Goal: Navigation & Orientation: Find specific page/section

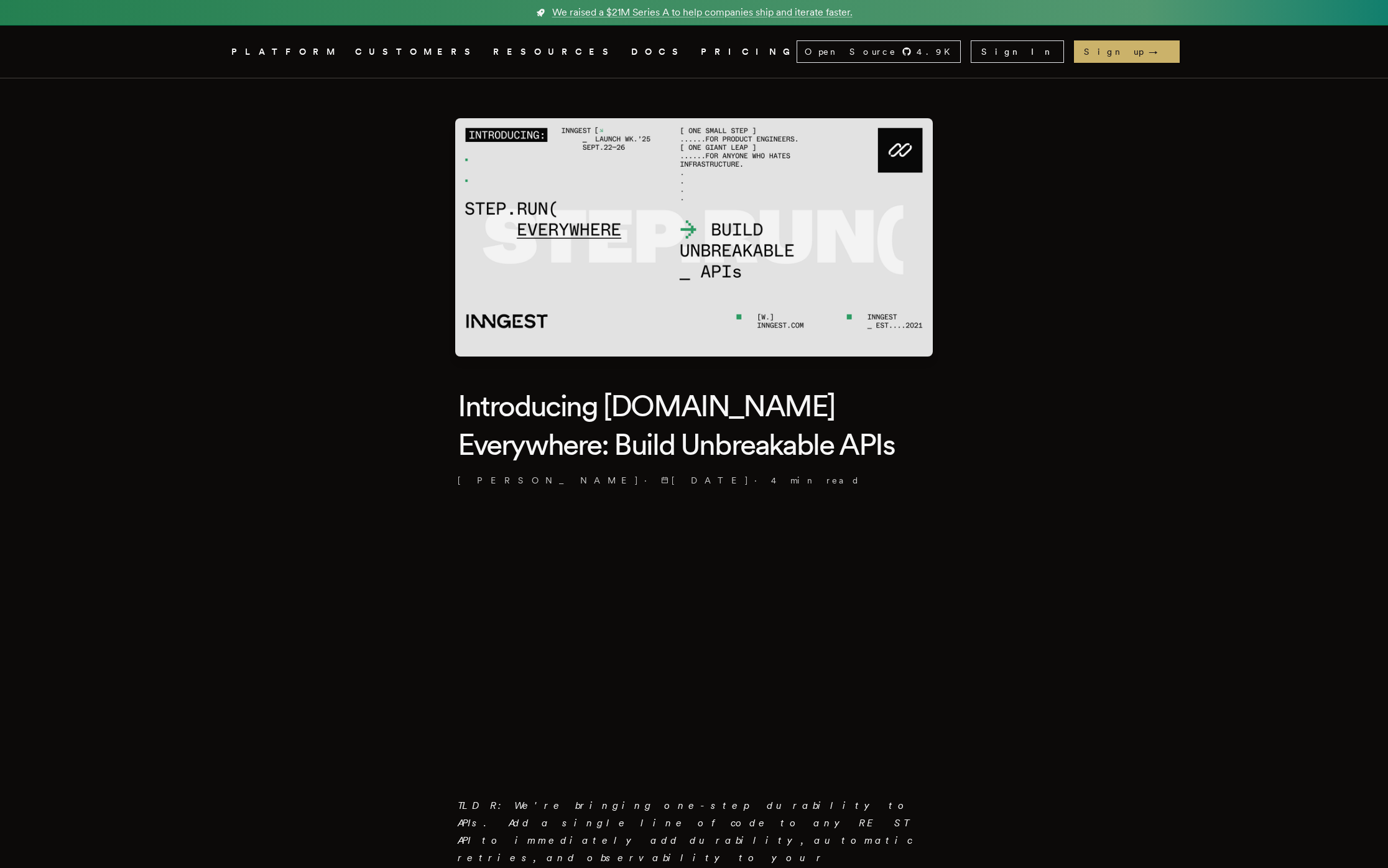
click at [631, 49] on link "DOCS" at bounding box center [658, 52] width 54 height 15
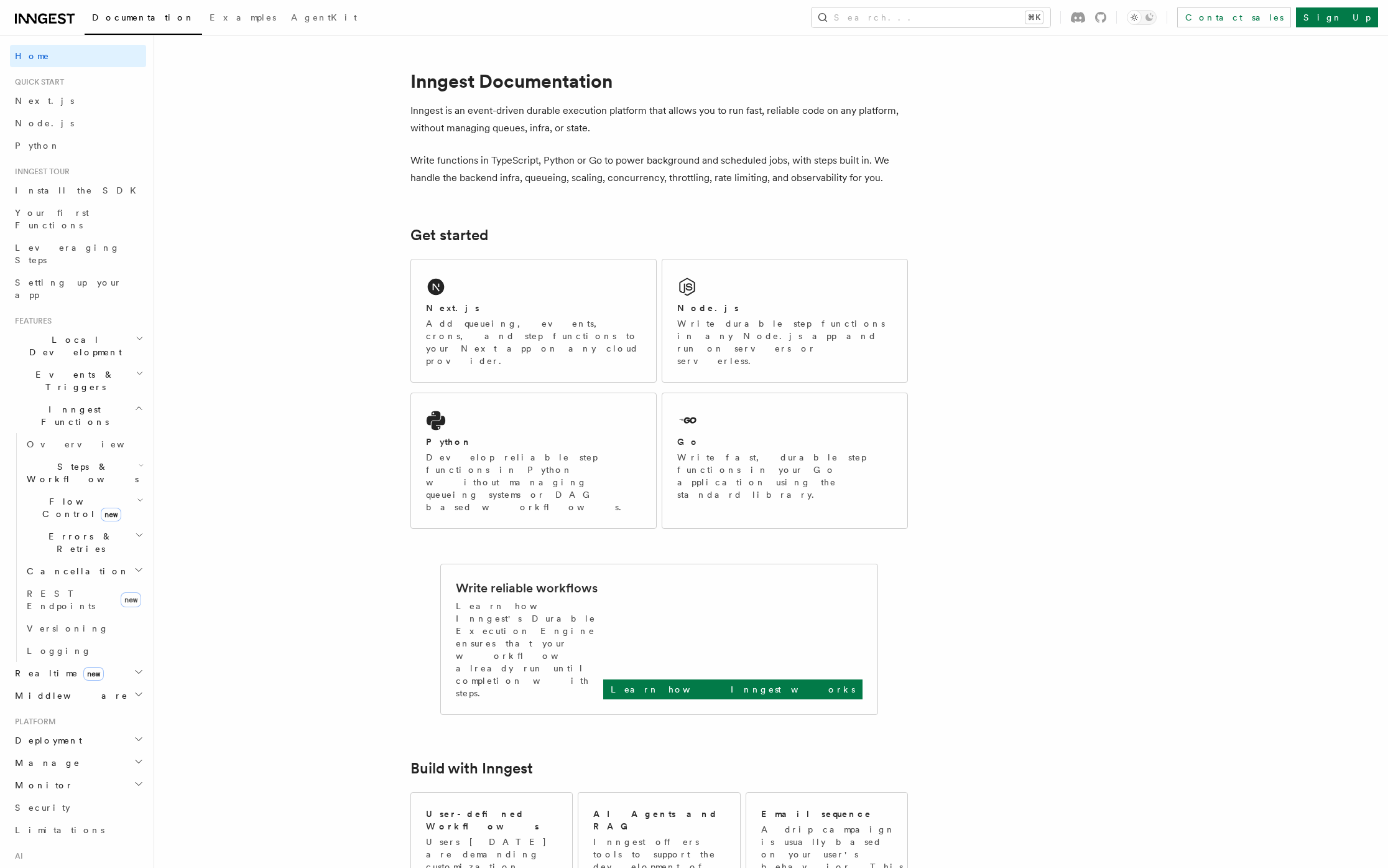
click at [75, 27] on div "Documentation Examples AgentKit Search... ⌘K Contact sales Sign Up" at bounding box center [694, 17] width 1388 height 35
click at [55, 23] on icon at bounding box center [53, 19] width 8 height 10
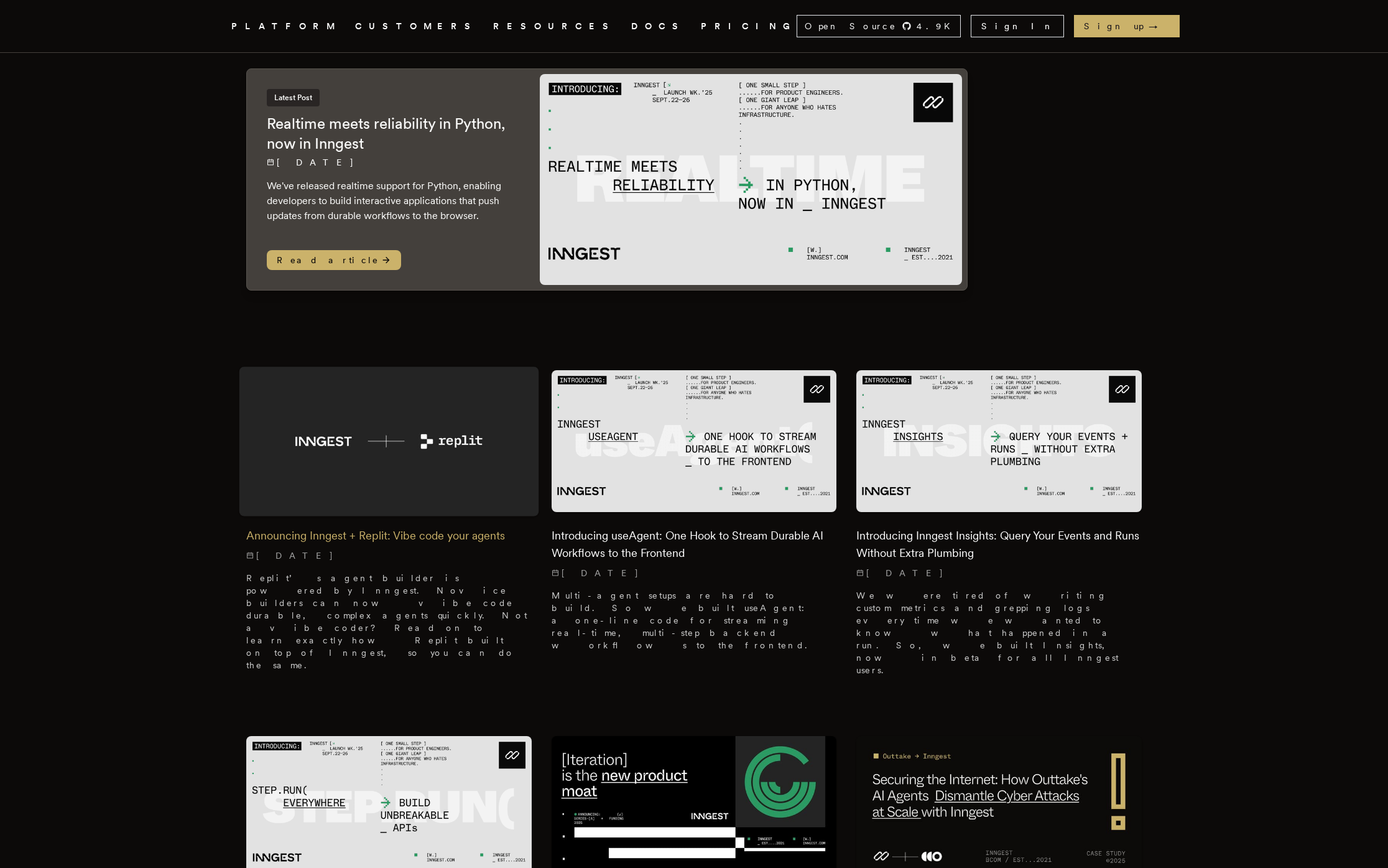
scroll to position [121, 0]
